Goal: Check status: Check status

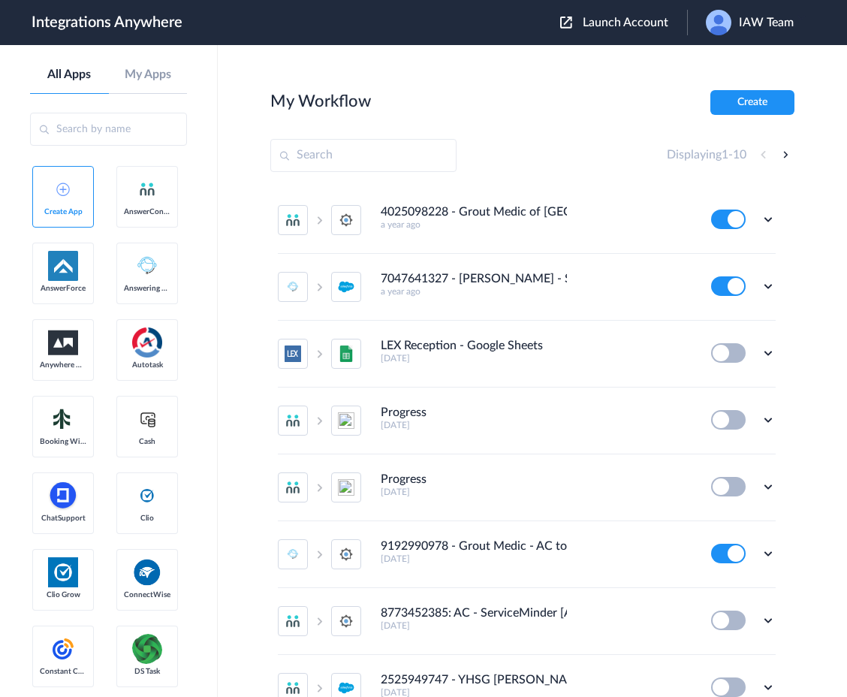
click at [772, 28] on span "IAW Team" at bounding box center [766, 23] width 55 height 14
click at [587, 90] on div "My Workflow Create" at bounding box center [532, 102] width 524 height 25
click at [768, 287] on icon at bounding box center [767, 285] width 15 height 15
click at [736, 351] on link "Task history" at bounding box center [725, 348] width 72 height 11
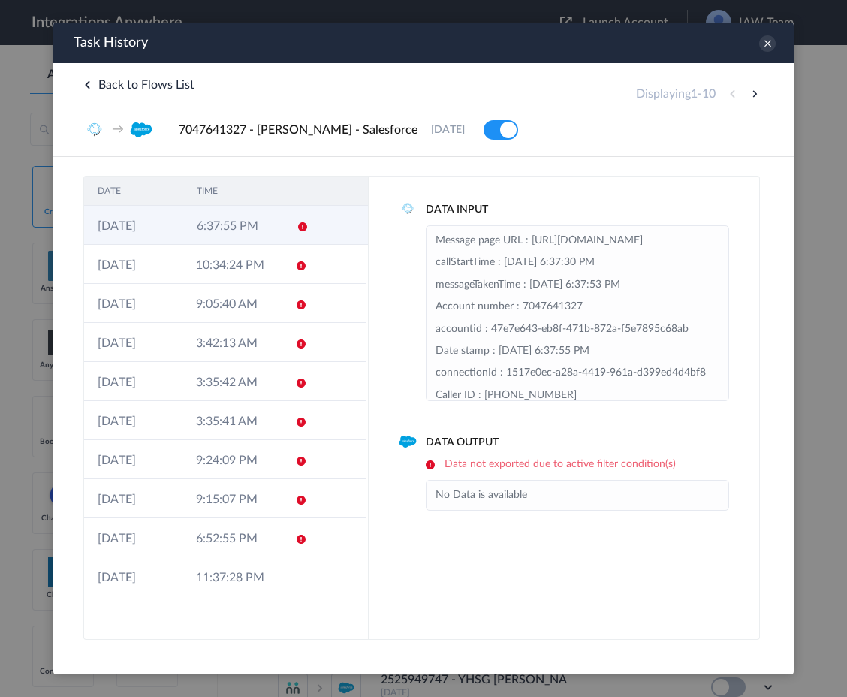
click at [268, 230] on td "6:37:55 PM" at bounding box center [232, 225] width 99 height 39
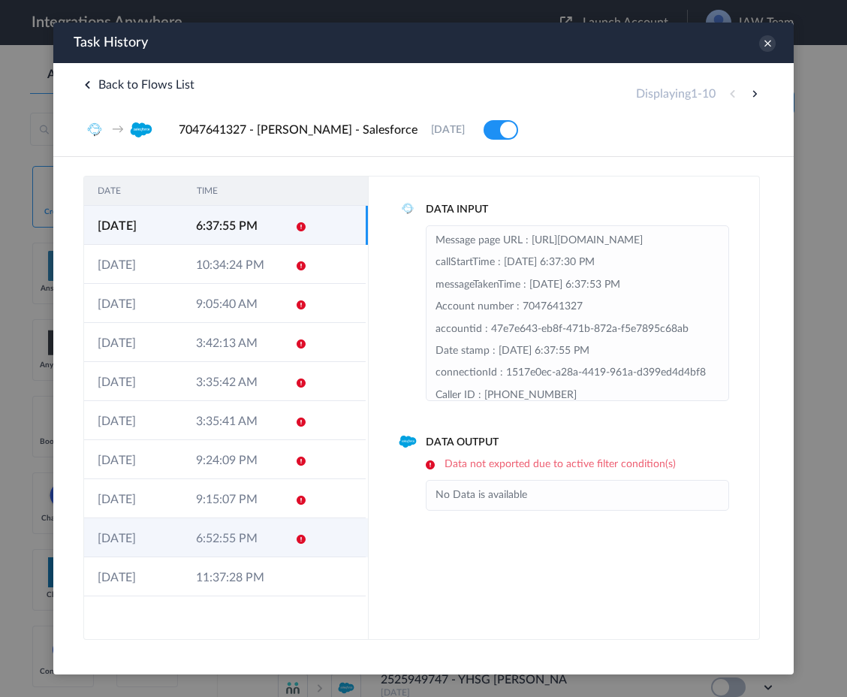
click at [212, 536] on td "6:52:55 PM" at bounding box center [231, 537] width 98 height 39
click at [257, 230] on td "6:37:55 PM" at bounding box center [232, 225] width 99 height 39
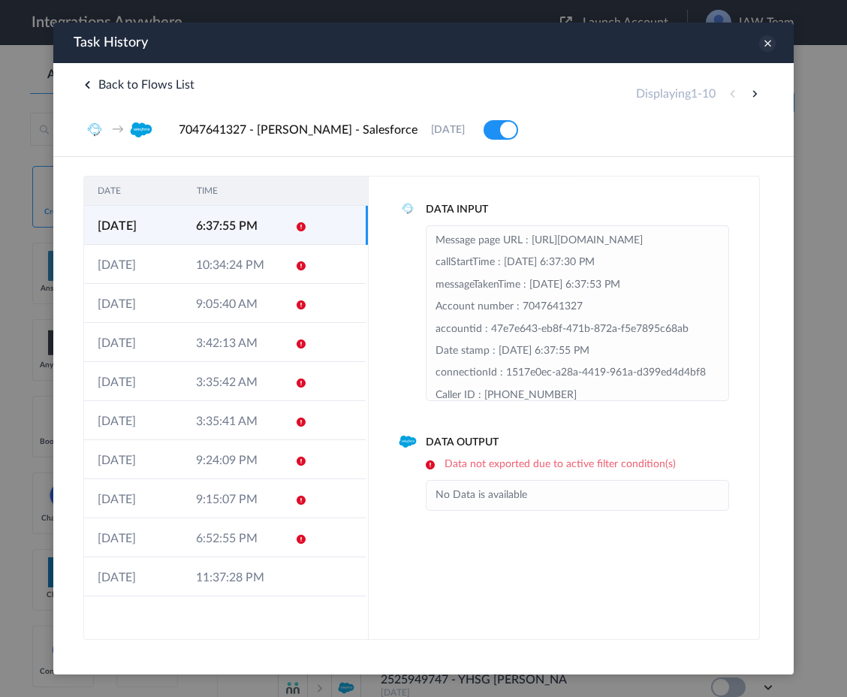
click at [766, 43] on icon at bounding box center [767, 43] width 17 height 17
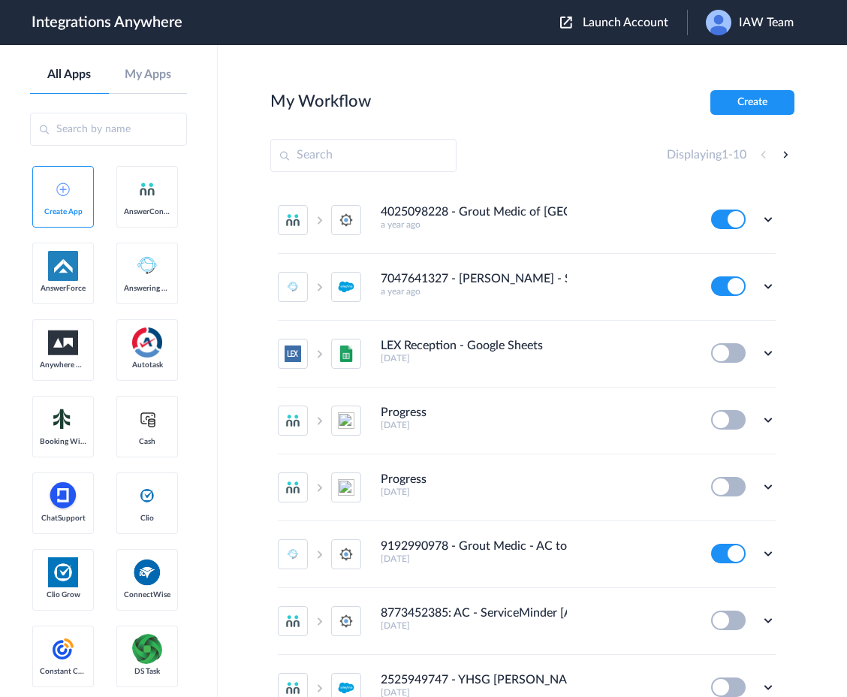
click at [771, 26] on span "IAW Team" at bounding box center [766, 23] width 55 height 14
click at [591, 129] on section "My Workflow Create Displaying 1 - 10 4025098228 - Grout Medic of Omaha [AC to S…" at bounding box center [532, 416] width 524 height 652
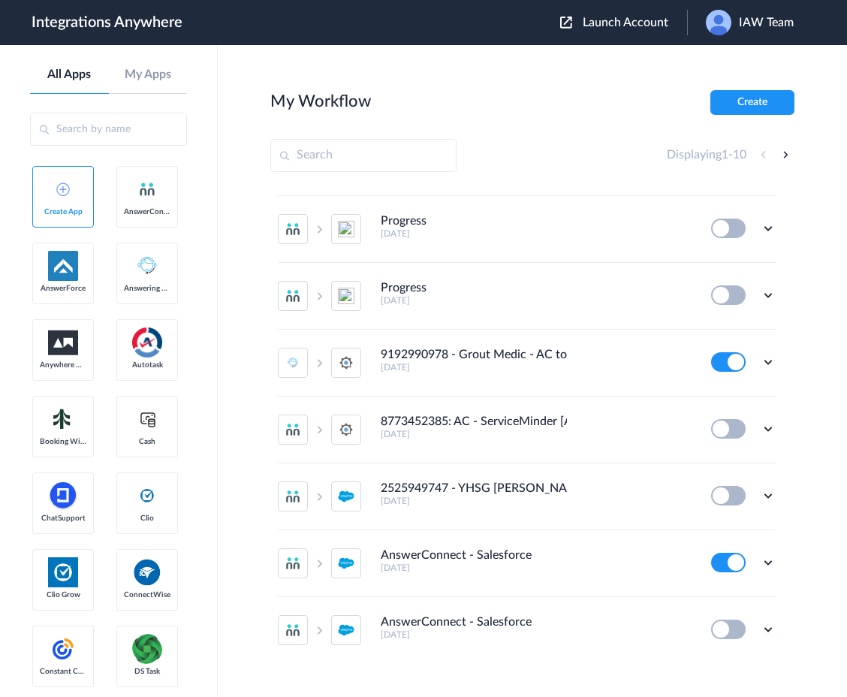
scroll to position [194, 0]
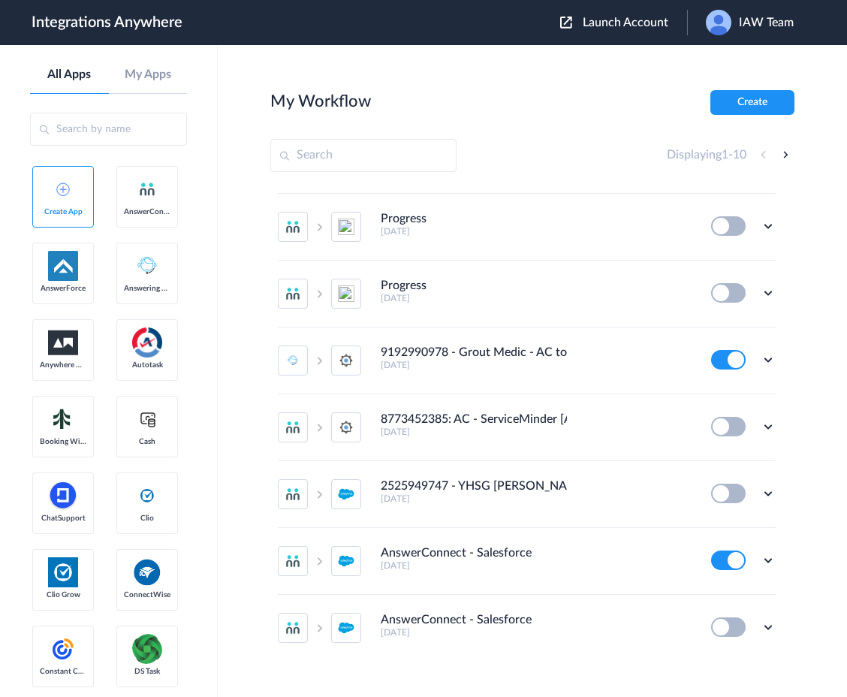
click at [769, 28] on span "IAW Team" at bounding box center [766, 23] width 55 height 14
click at [742, 68] on li "Logout" at bounding box center [748, 61] width 122 height 28
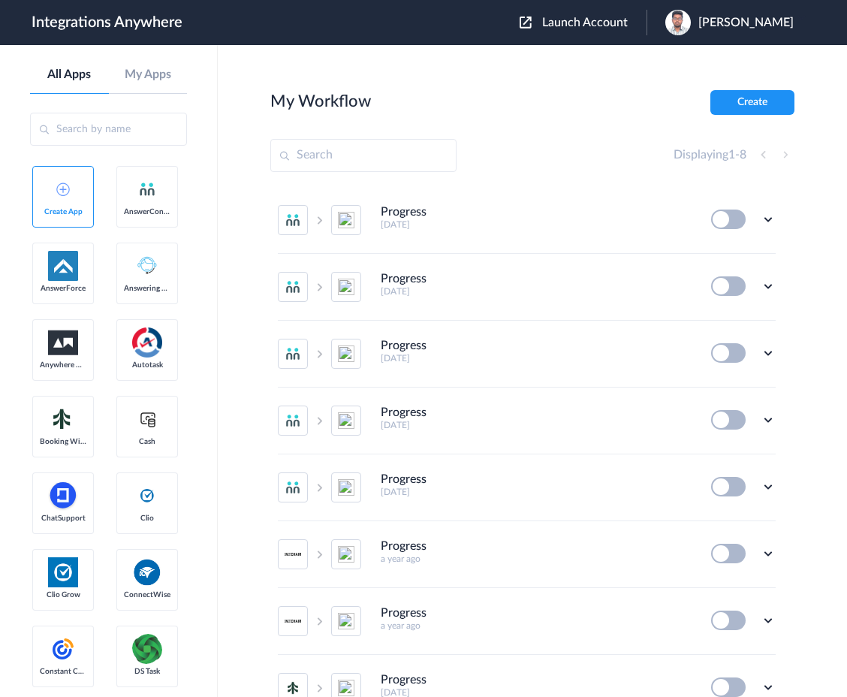
click at [627, 28] on span "Launch Account" at bounding box center [585, 23] width 86 height 12
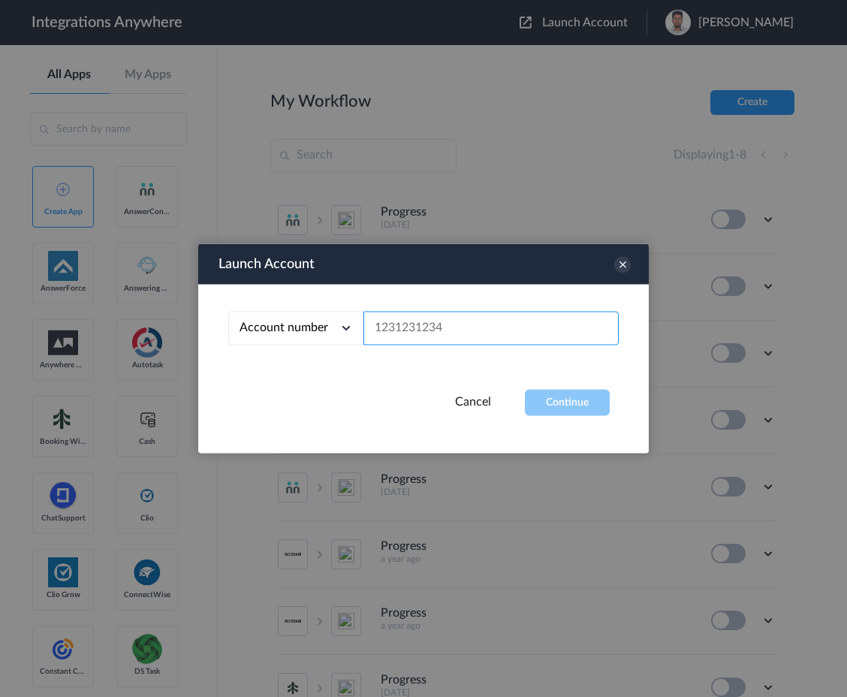
click at [482, 333] on input "text" at bounding box center [490, 328] width 255 height 34
paste input "2065775210"
type input "2065775210"
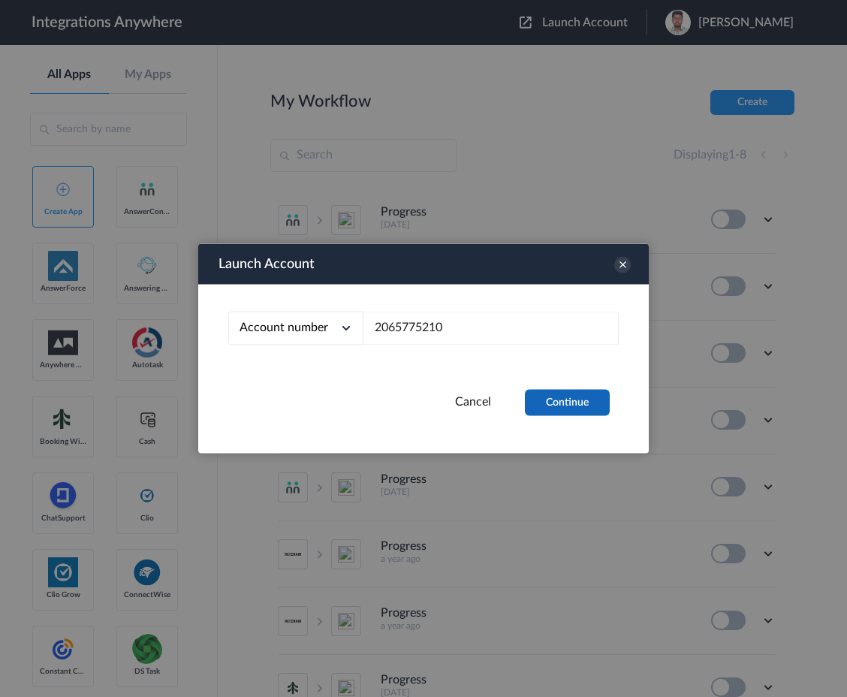
click at [561, 405] on button "Continue" at bounding box center [567, 403] width 85 height 26
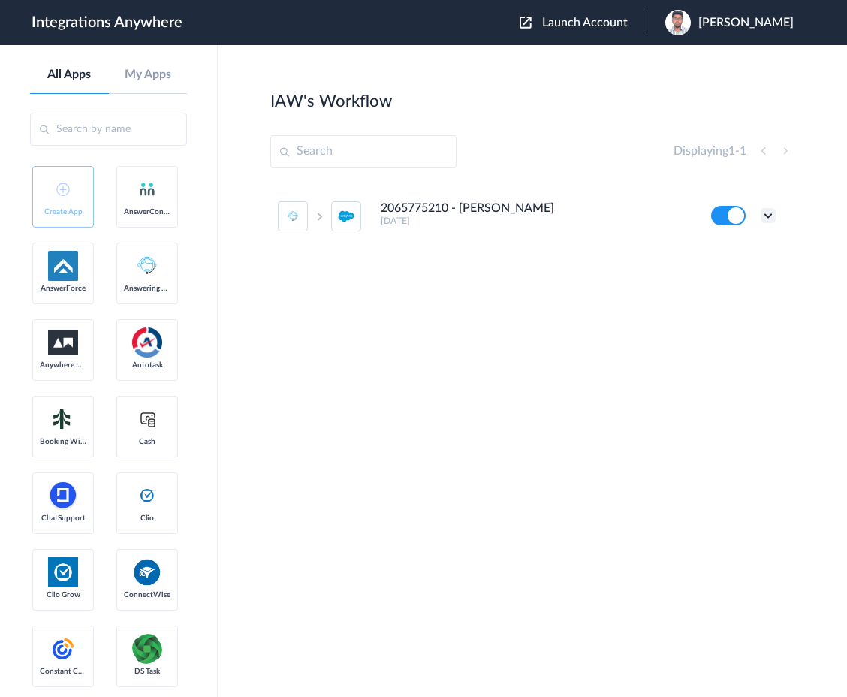
click at [767, 220] on icon at bounding box center [767, 215] width 15 height 15
click at [731, 281] on link "Task history" at bounding box center [725, 277] width 72 height 11
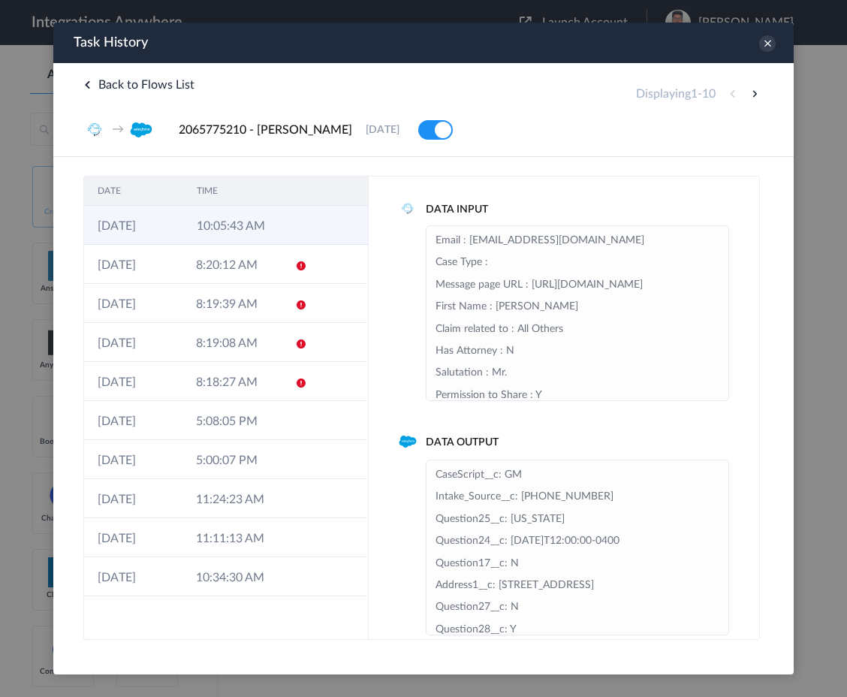
click at [269, 227] on td "10:05:43 AM" at bounding box center [232, 225] width 99 height 39
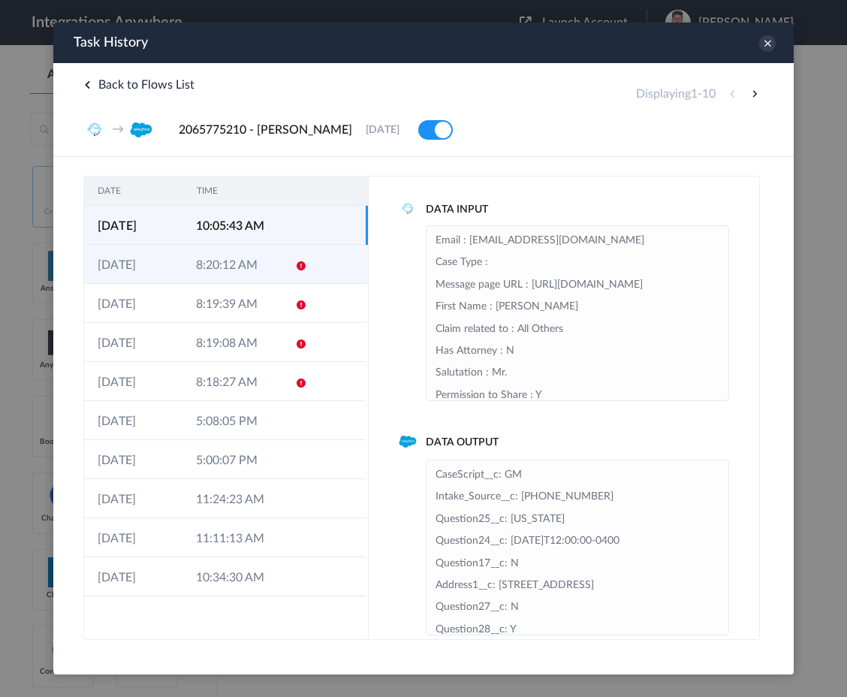
click at [296, 270] on icon at bounding box center [301, 266] width 12 height 12
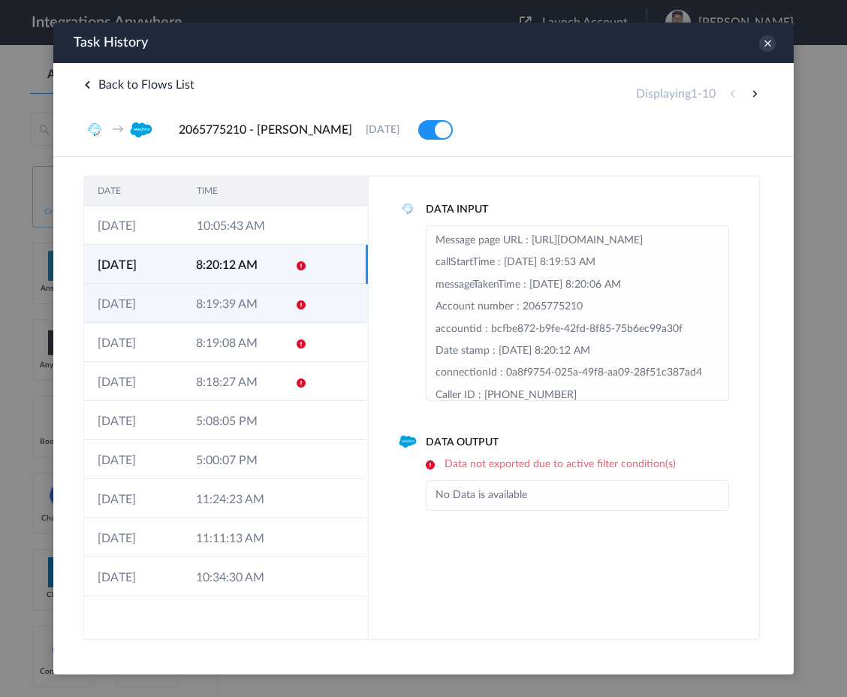
click at [272, 308] on td "8:19:39 AM" at bounding box center [231, 303] width 98 height 39
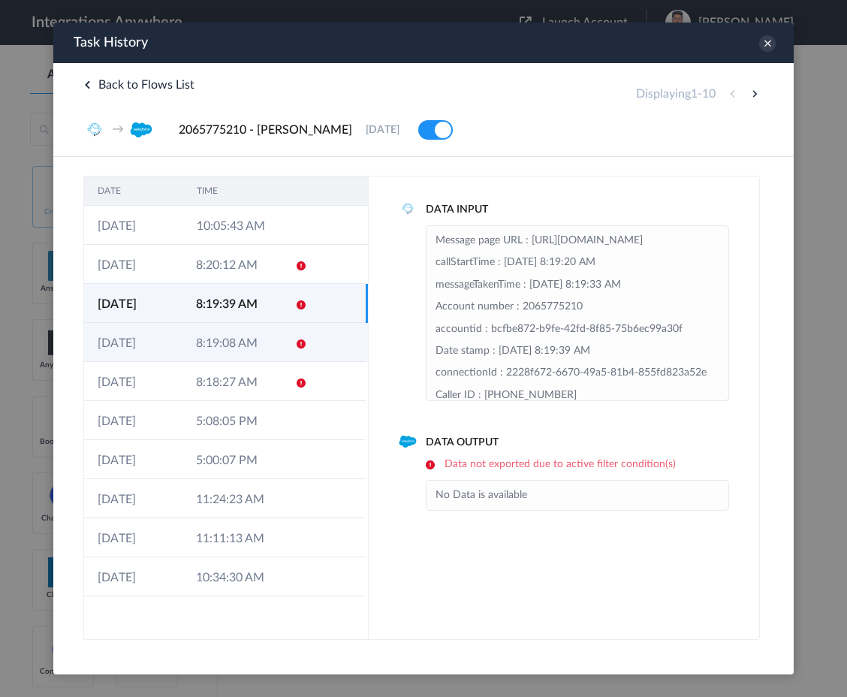
click at [260, 354] on td "8:19:08 AM" at bounding box center [231, 342] width 98 height 39
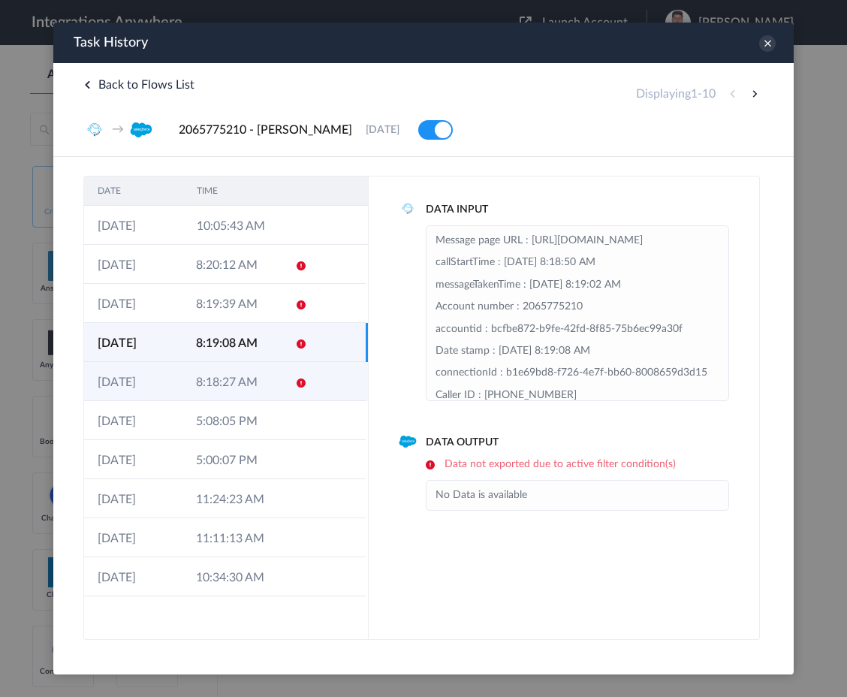
click at [251, 392] on td "8:18:27 AM" at bounding box center [231, 381] width 98 height 39
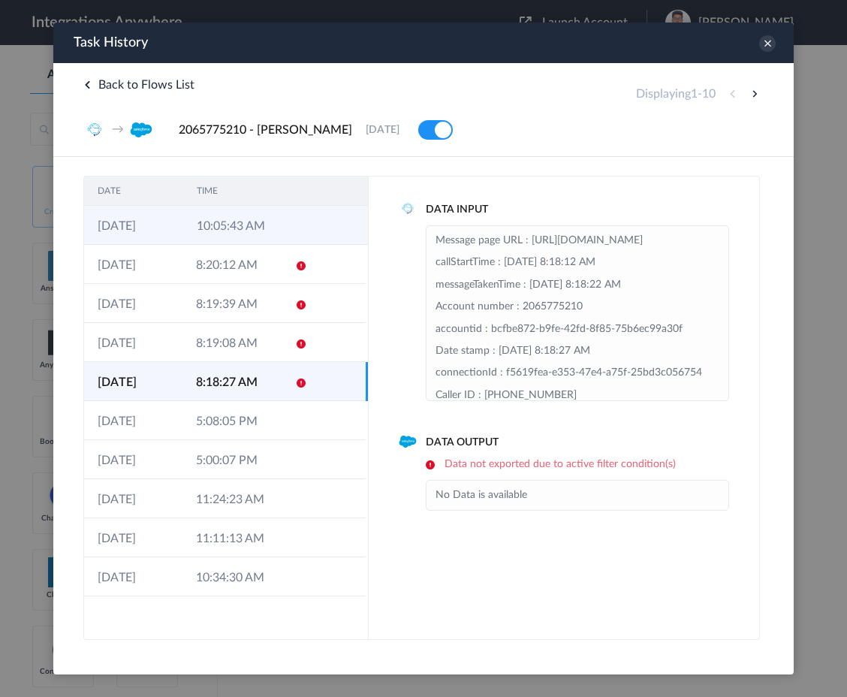
click at [281, 218] on td "10:05:43 AM" at bounding box center [232, 225] width 99 height 39
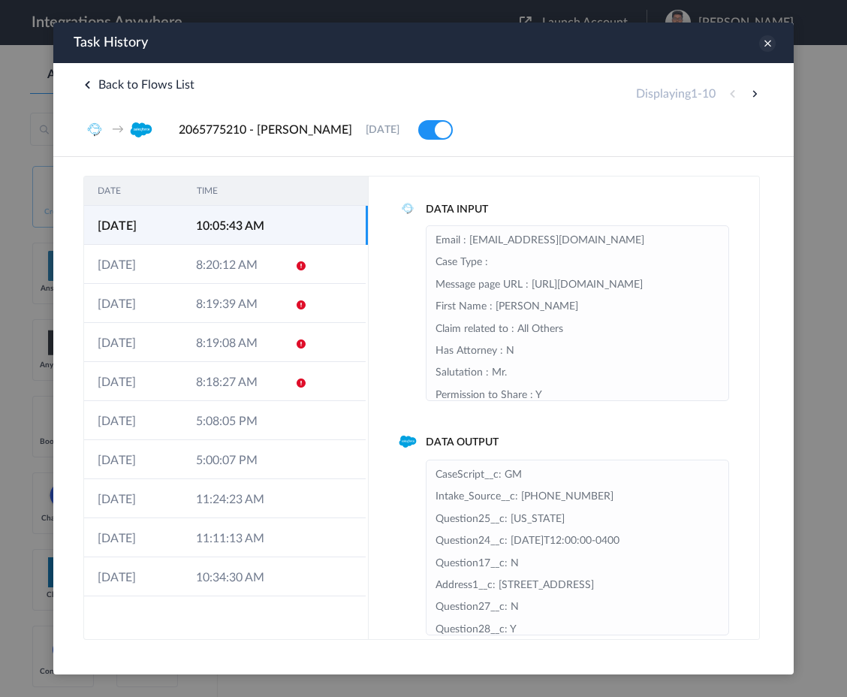
click at [767, 47] on icon at bounding box center [767, 43] width 17 height 17
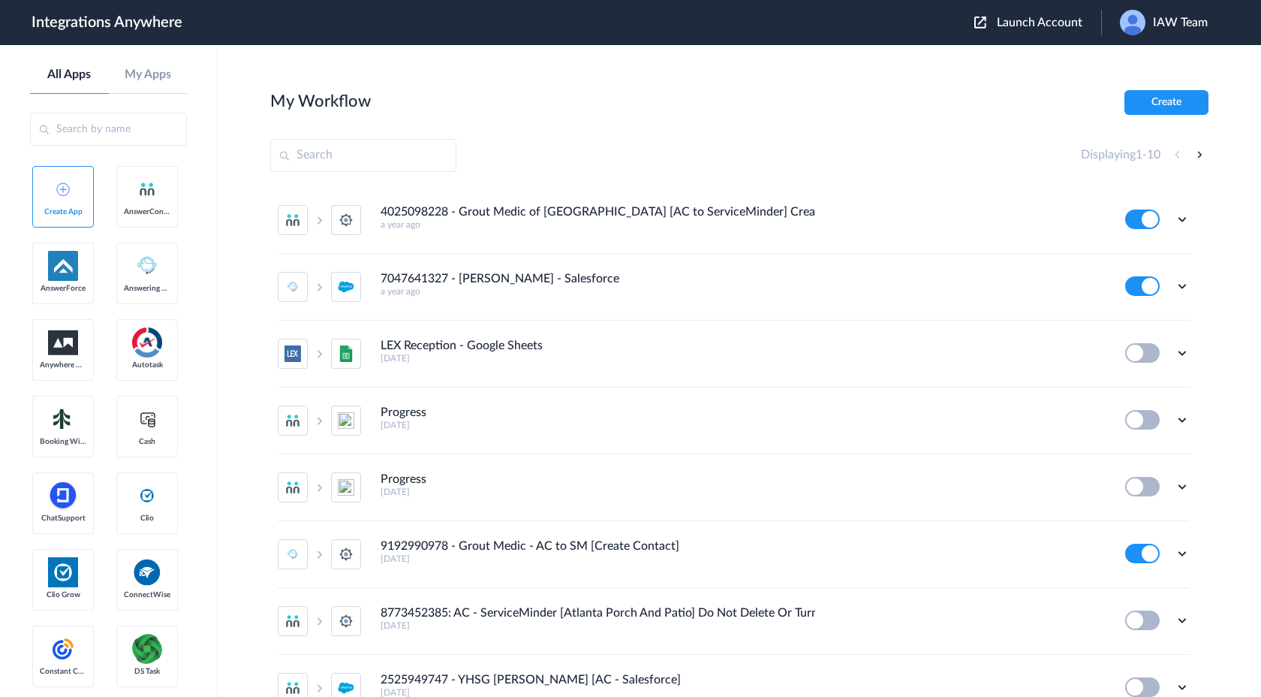
click at [1169, 26] on span "IAW Team" at bounding box center [1180, 23] width 55 height 14
click at [990, 60] on main "My Workflow Create Displaying 1 - 10 4025098228 - Grout Medic of Omaha [AC to S…" at bounding box center [739, 371] width 1043 height 652
click at [1165, 28] on span "IAW Team" at bounding box center [1180, 23] width 55 height 14
click at [1159, 67] on li "Logout" at bounding box center [1162, 61] width 122 height 28
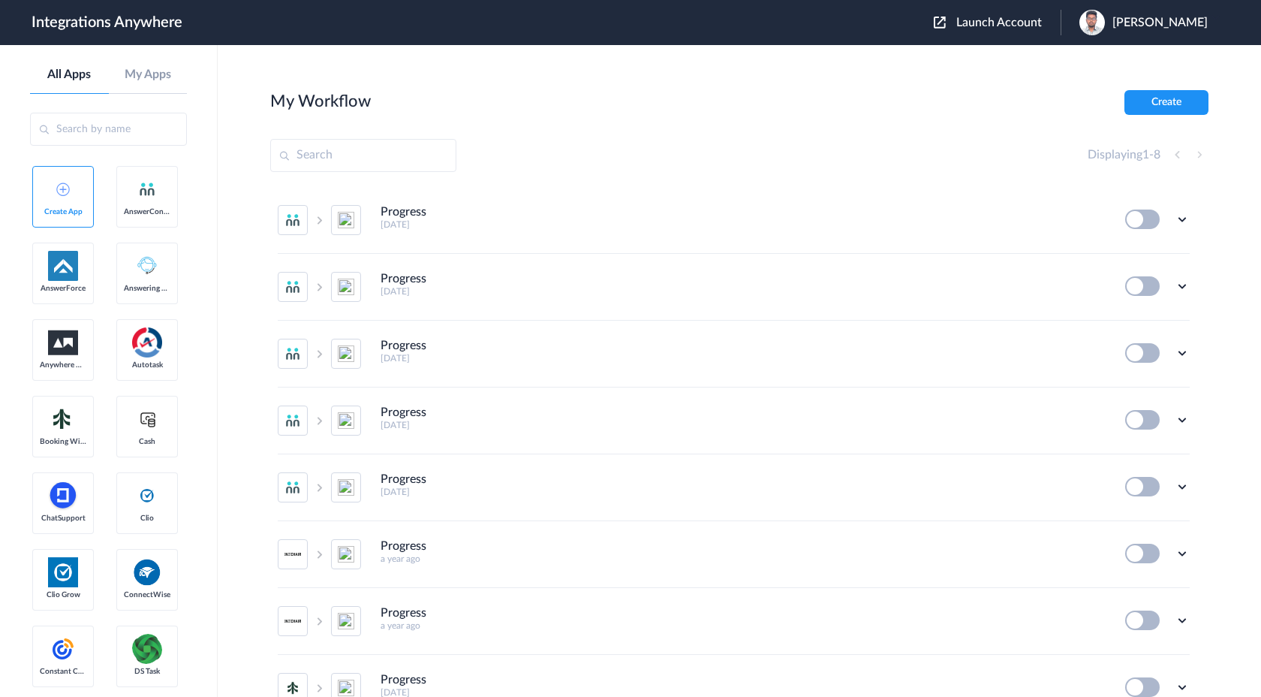
click at [1034, 28] on span "Launch Account" at bounding box center [999, 23] width 86 height 12
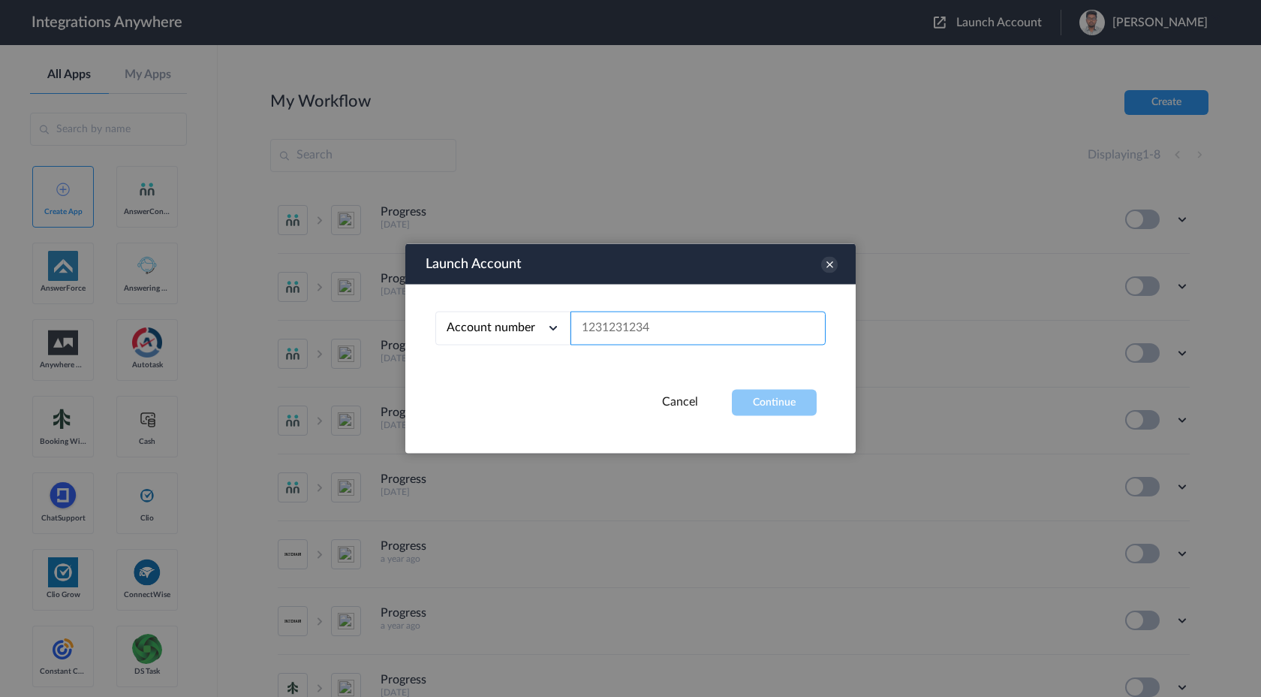
click at [644, 334] on input "text" at bounding box center [697, 328] width 255 height 34
paste input "2065775210"
type input "2065775210"
click at [786, 414] on button "Continue" at bounding box center [774, 403] width 85 height 26
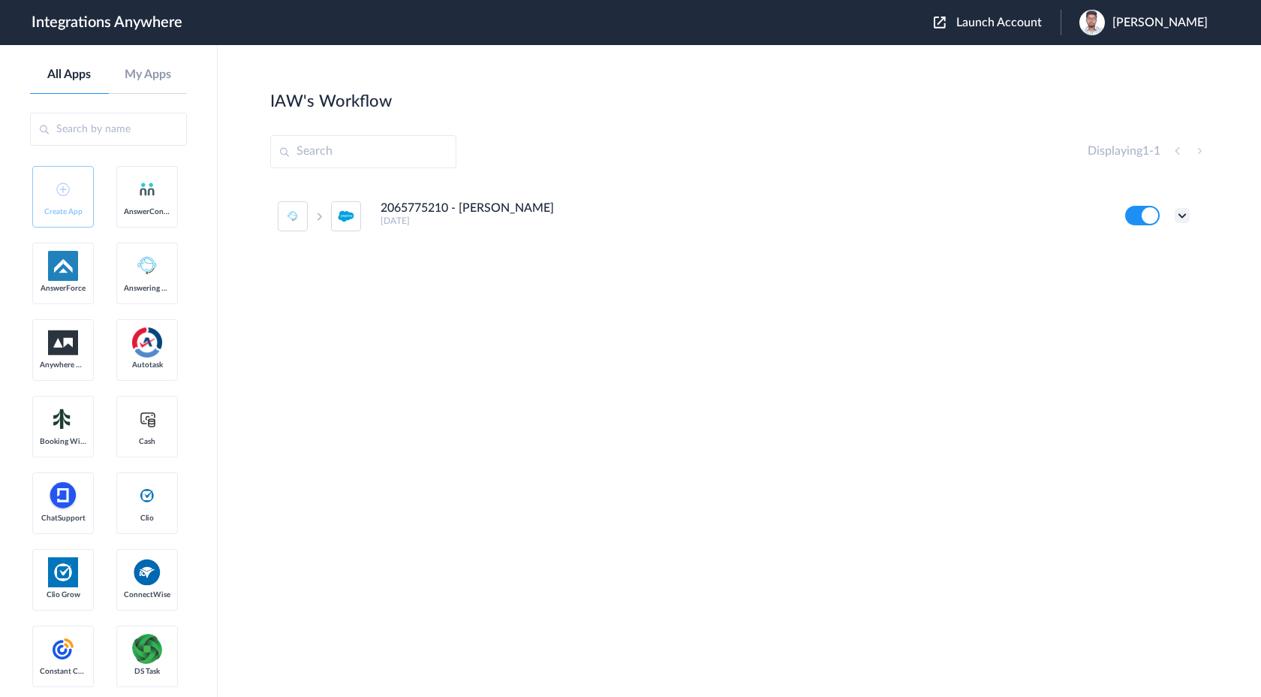
click at [1177, 216] on icon at bounding box center [1182, 215] width 15 height 15
click at [1160, 283] on link "Task history" at bounding box center [1139, 277] width 72 height 11
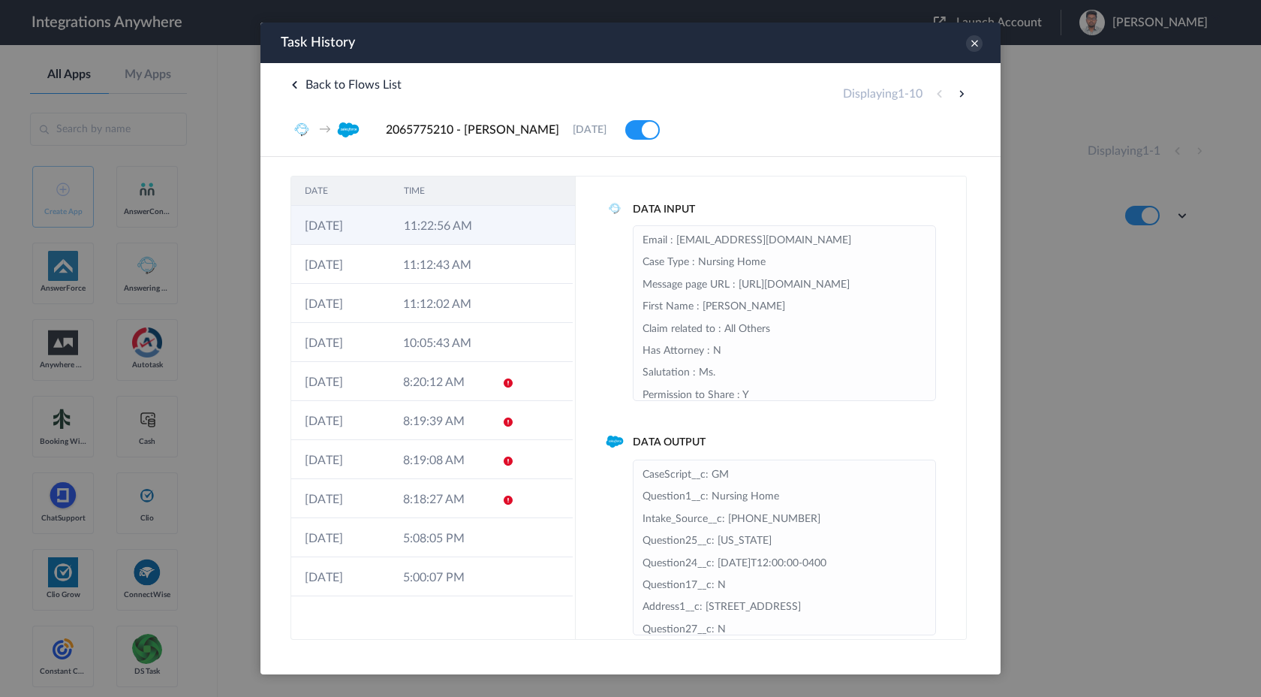
click at [495, 235] on td at bounding box center [504, 225] width 29 height 39
click at [973, 47] on icon at bounding box center [974, 43] width 17 height 17
